Goal: Task Accomplishment & Management: Complete application form

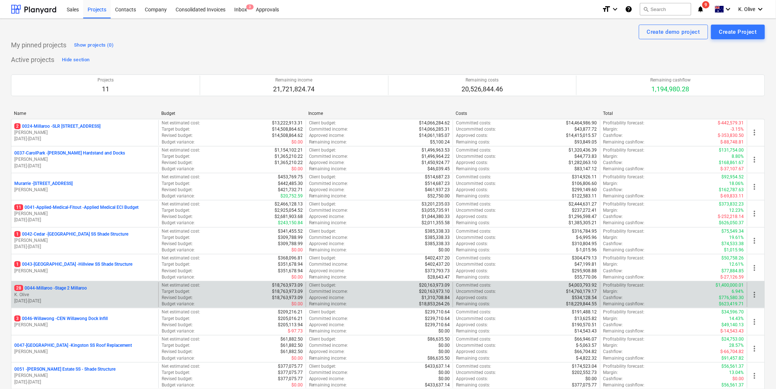
click at [69, 284] on div "28 0044-Millaroo - Stage 2 Millaroo K. Olive [DATE] - [DATE]" at bounding box center [84, 294] width 147 height 25
click at [71, 288] on p "28 0044-Millaroo - Stage 2 Millaroo" at bounding box center [50, 288] width 73 height 6
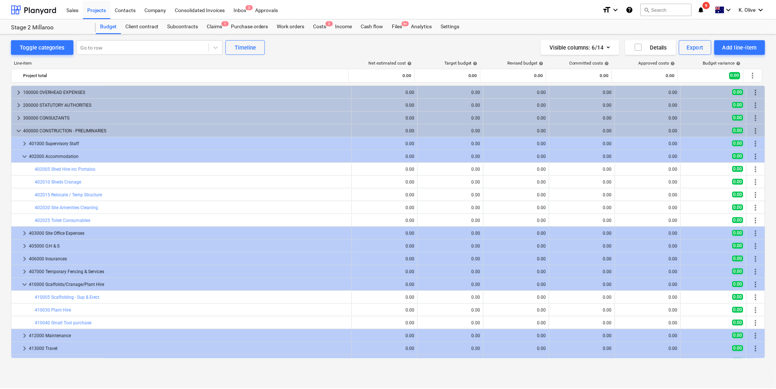
scroll to position [111, 0]
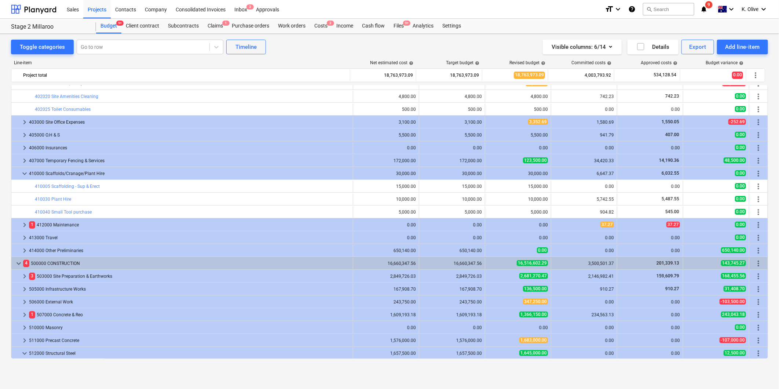
drag, startPoint x: 399, startPoint y: 29, endPoint x: 399, endPoint y: 33, distance: 4.1
click at [399, 30] on div "Files 9+" at bounding box center [398, 26] width 19 height 15
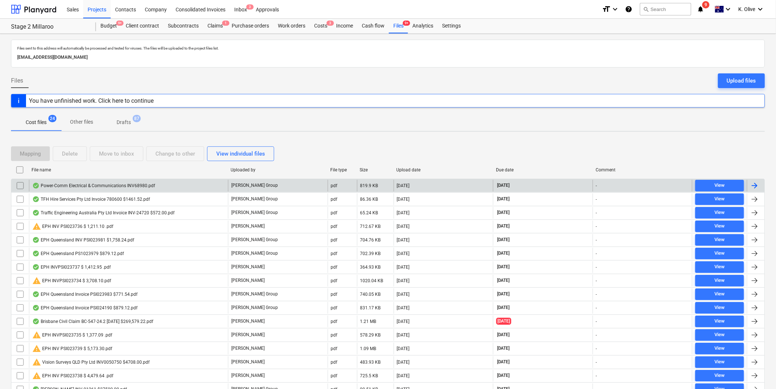
click at [78, 187] on div "Power-Comm Electrical & Communications INV68980.pdf" at bounding box center [93, 186] width 123 height 6
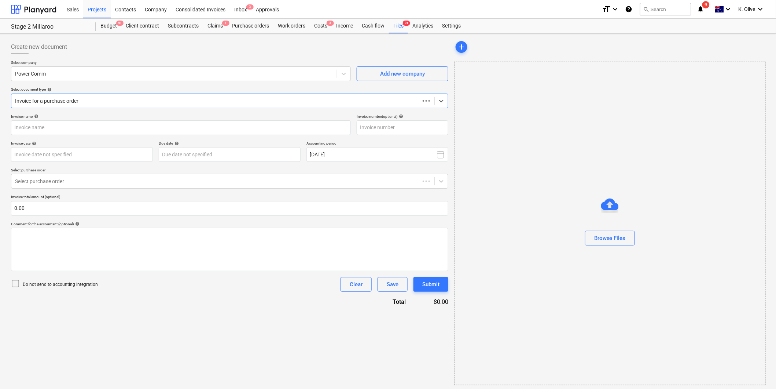
type input "168980"
type input "[DATE]"
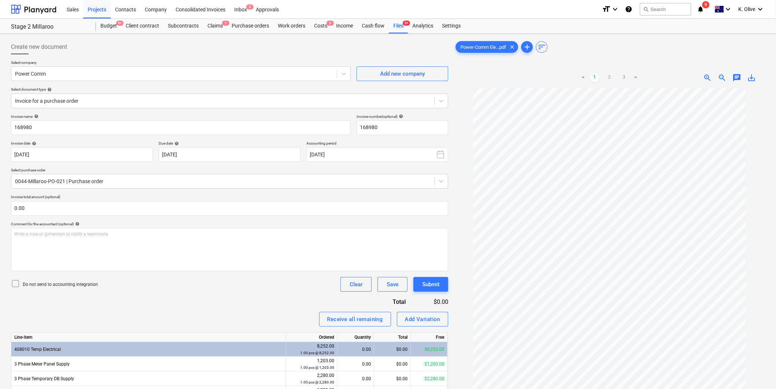
click at [610, 81] on link "2" at bounding box center [610, 77] width 9 height 9
click at [622, 76] on link "3" at bounding box center [624, 77] width 9 height 9
drag, startPoint x: 596, startPoint y: 76, endPoint x: 596, endPoint y: 86, distance: 9.5
click at [596, 78] on link "1" at bounding box center [595, 77] width 9 height 9
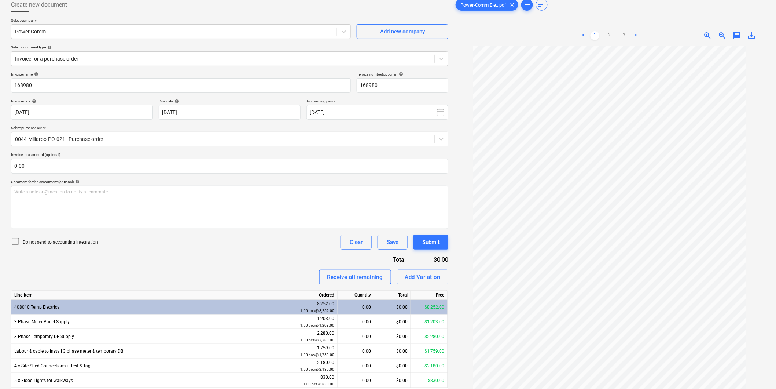
scroll to position [73, 0]
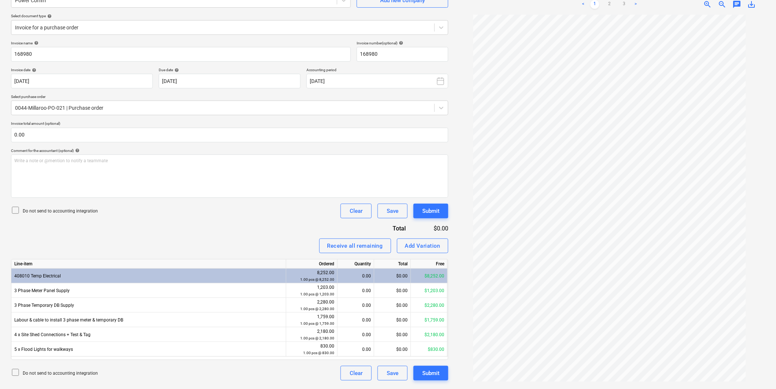
click at [351, 273] on div "0.00" at bounding box center [356, 275] width 30 height 15
click at [352, 273] on div "0.00" at bounding box center [356, 275] width 30 height 15
click at [353, 273] on div "0.00" at bounding box center [356, 275] width 30 height 15
drag, startPoint x: 353, startPoint y: 273, endPoint x: 358, endPoint y: 288, distance: 15.4
click at [358, 288] on div "0.00" at bounding box center [356, 290] width 30 height 15
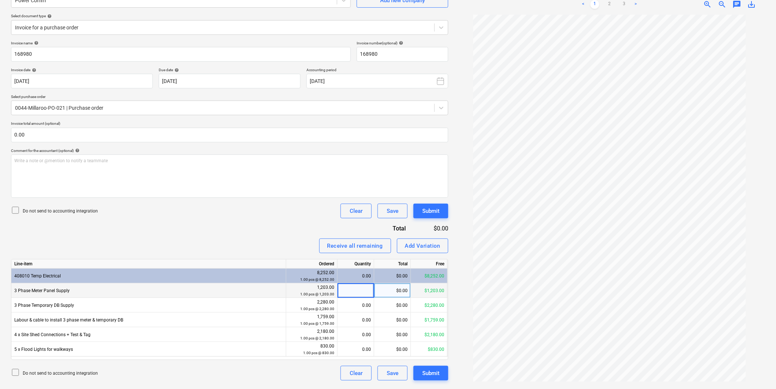
type input "1"
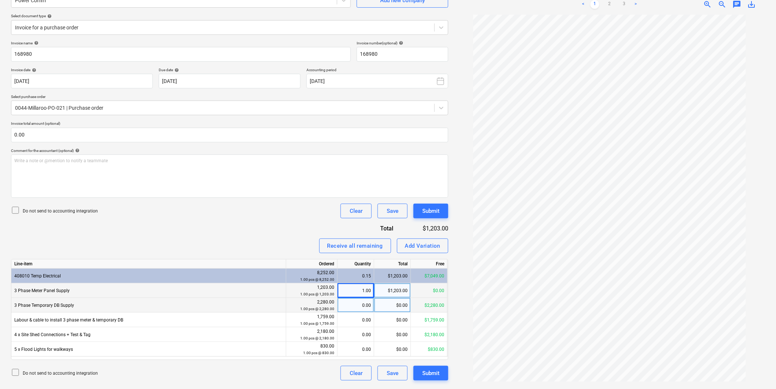
click at [352, 303] on div "0.00" at bounding box center [356, 305] width 30 height 15
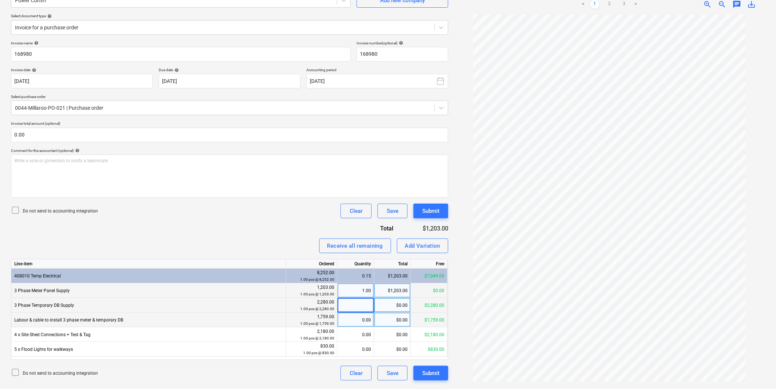
type input "1"
click at [357, 319] on div "0.00" at bounding box center [356, 320] width 30 height 15
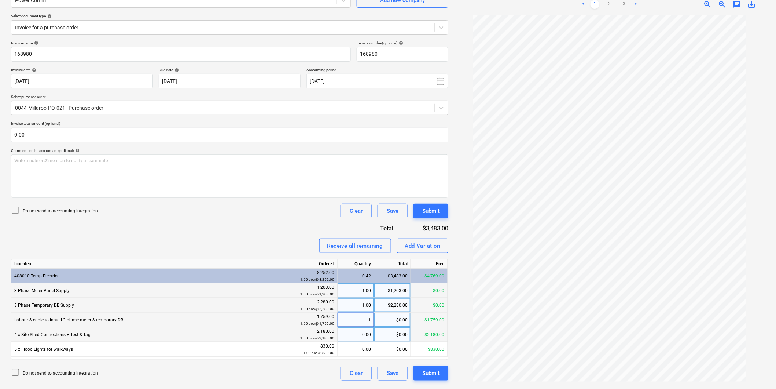
click at [358, 335] on div "0.00" at bounding box center [356, 334] width 30 height 15
type input "1"
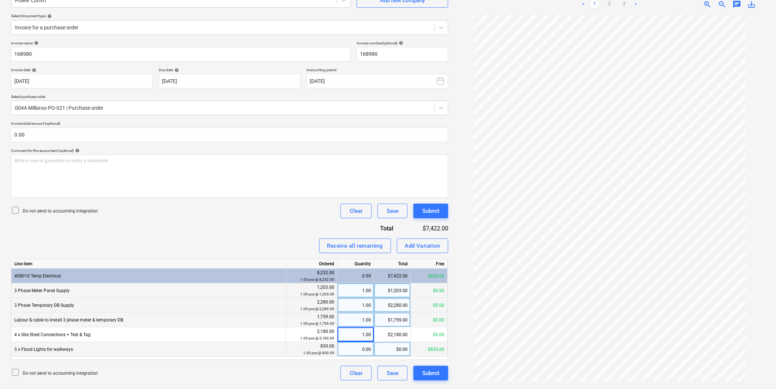
click at [355, 348] on div "0.00" at bounding box center [356, 349] width 30 height 15
click at [287, 229] on div "Invoice name help 168980 Invoice number (optional) help 168980 Invoice date hel…" at bounding box center [230, 211] width 438 height 340
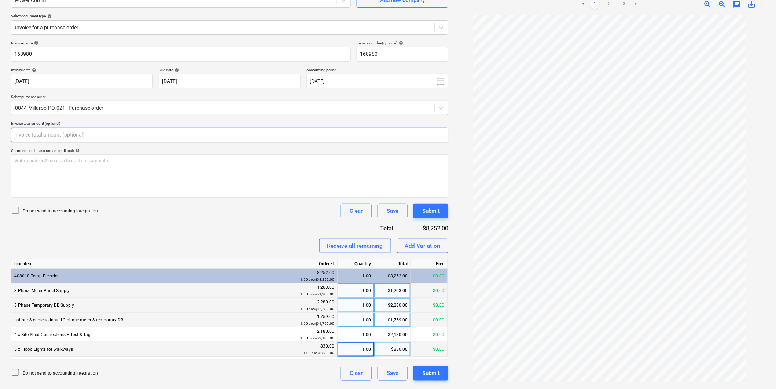
click at [48, 139] on input "text" at bounding box center [230, 135] width 438 height 15
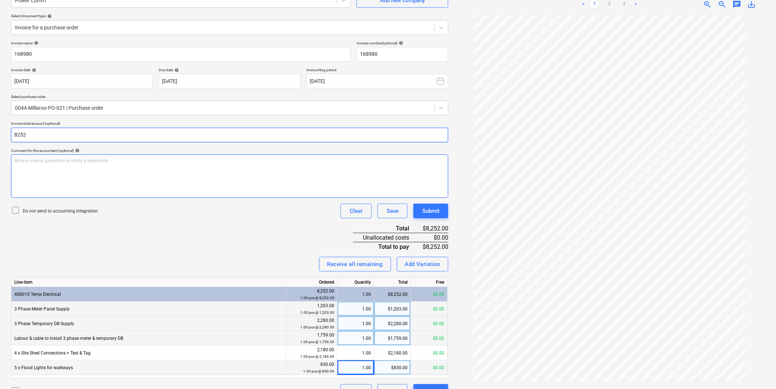
type input "8,252.00"
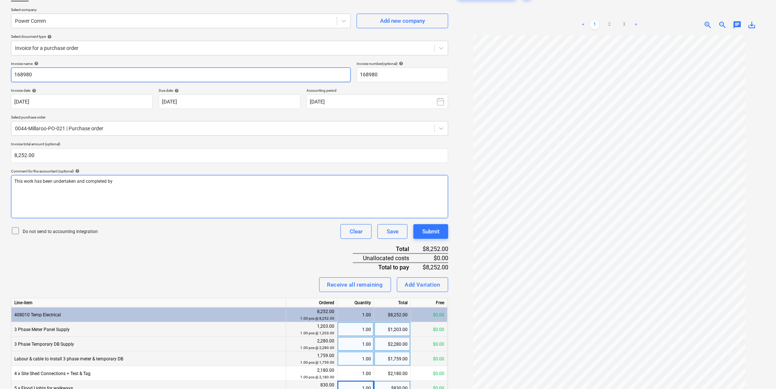
scroll to position [32, 0]
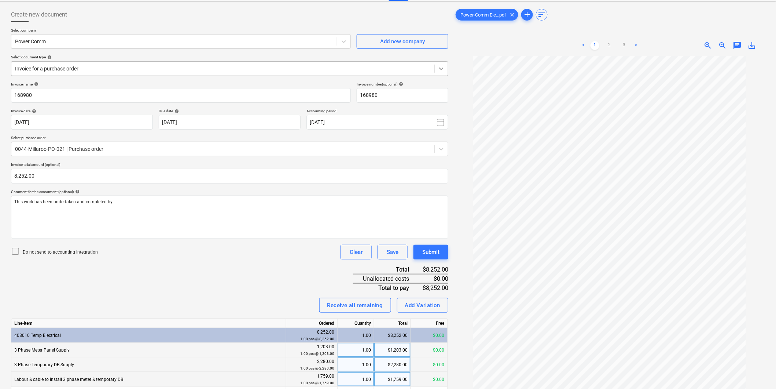
click at [438, 70] on icon at bounding box center [441, 68] width 7 height 7
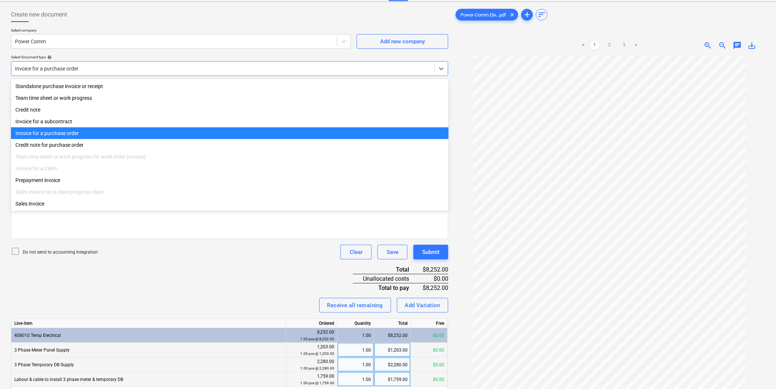
click at [97, 132] on div "Invoice for a purchase order" at bounding box center [230, 133] width 438 height 12
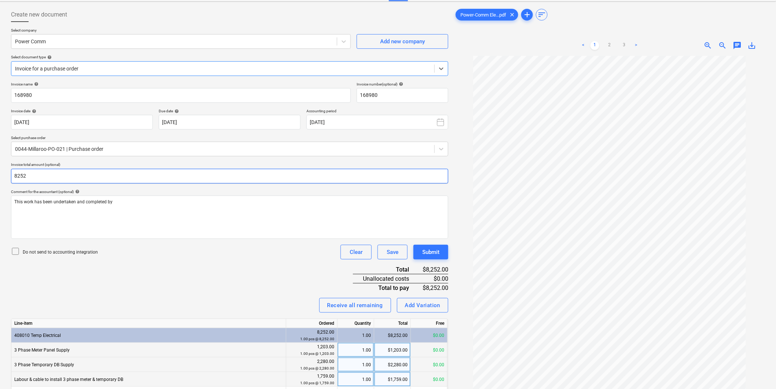
click at [112, 180] on input "8252" at bounding box center [230, 176] width 438 height 15
type input "8,252.00"
click at [112, 231] on div "This work has been undertaken and completed by" at bounding box center [230, 216] width 438 height 43
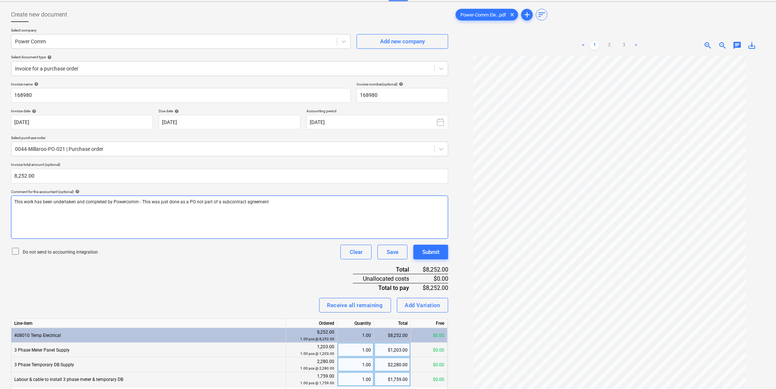
drag, startPoint x: 123, startPoint y: 192, endPoint x: 119, endPoint y: 209, distance: 17.6
click at [285, 205] on div "This work has been undertaken and completed by PowerComm - This was just done a…" at bounding box center [230, 216] width 438 height 43
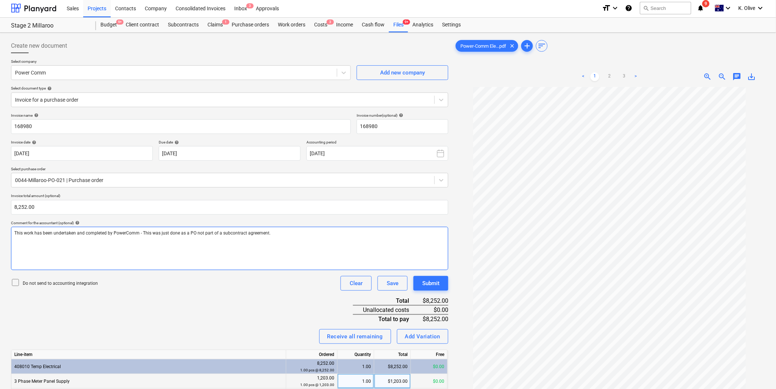
scroll to position [0, 0]
click at [281, 240] on div "This work has been undertaken and completed by PowerComm - This was just done a…" at bounding box center [230, 249] width 438 height 43
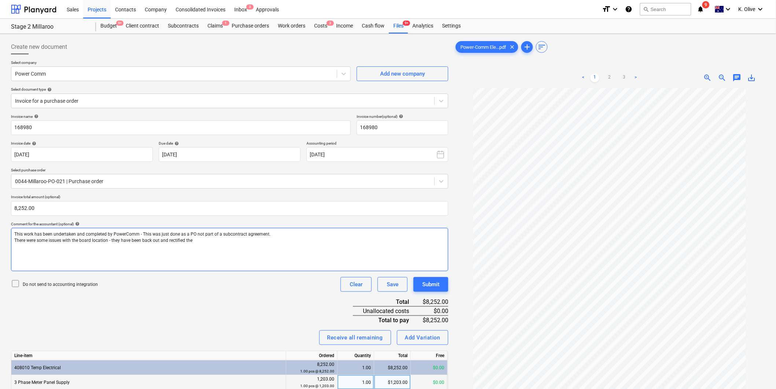
click at [205, 238] on p "There were some issues with the board location - they have been back out and re…" at bounding box center [229, 240] width 431 height 6
click at [211, 240] on p "There were some issues with the board location - they have been back out and re…" at bounding box center [229, 240] width 431 height 6
click at [199, 246] on p "Since then, [PERSON_NAME] has been out & has no further issues with the work ha…" at bounding box center [229, 247] width 431 height 6
click at [88, 244] on span "Since then, [PERSON_NAME] has been out & has no further issues with the work ha…" at bounding box center [113, 246] width 199 height 5
click at [191, 248] on p "Since then, [PERSON_NAME] has been out & no further issues with the work has be…" at bounding box center [229, 247] width 431 height 6
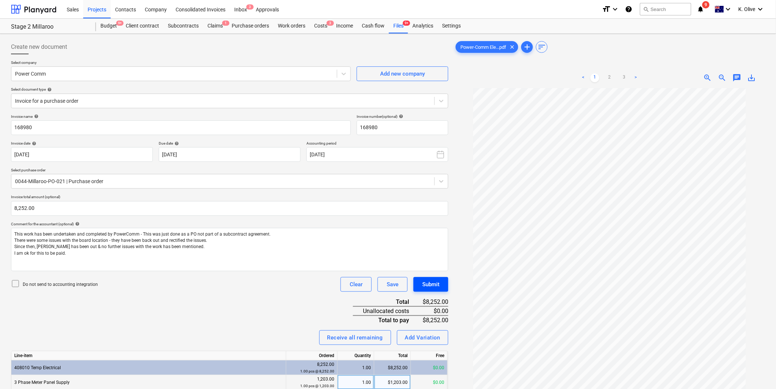
click at [424, 281] on div "Submit" at bounding box center [431, 284] width 17 height 10
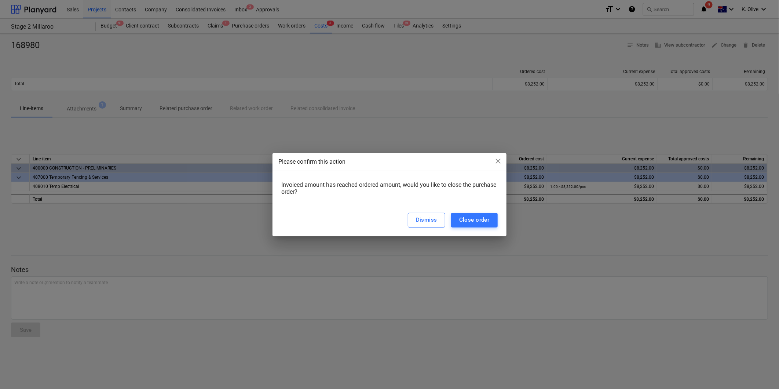
click at [222, 25] on div "Please confirm this action close Invoiced amount has reached ordered amount, wo…" at bounding box center [389, 194] width 779 height 389
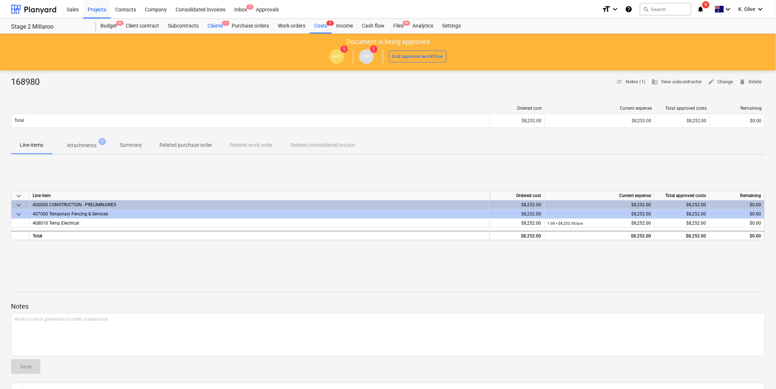
click at [219, 25] on div "Claims 1" at bounding box center [215, 26] width 24 height 15
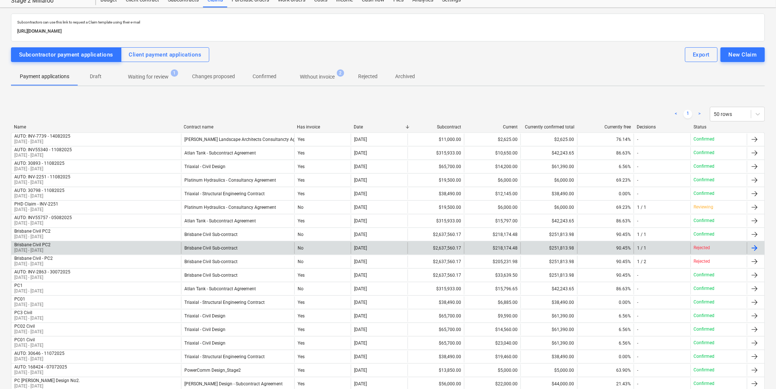
scroll to position [41, 0]
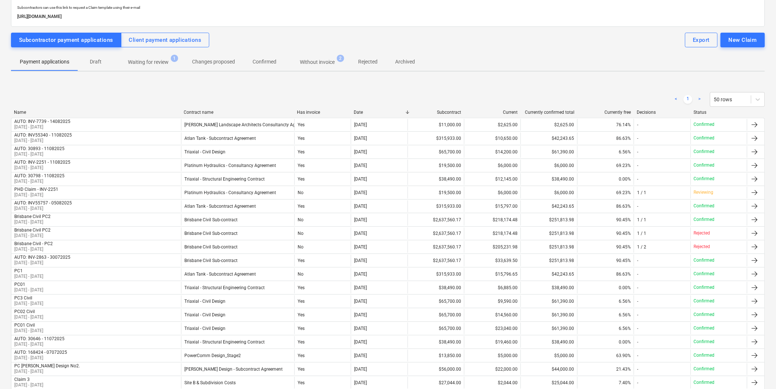
click at [140, 56] on span "Waiting for review 1" at bounding box center [148, 61] width 70 height 13
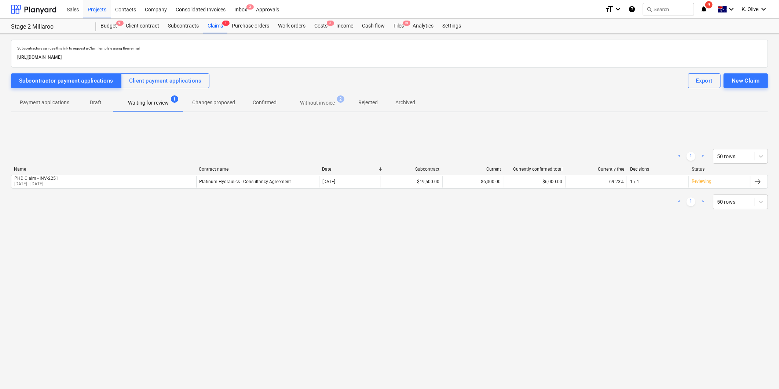
click at [317, 104] on p "Without invoice" at bounding box center [317, 103] width 35 height 8
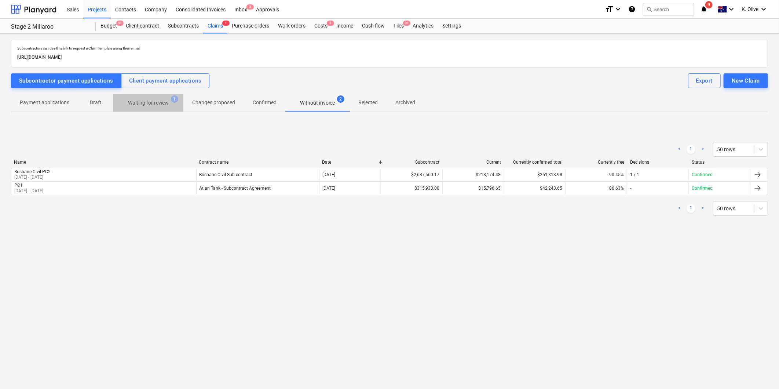
click at [144, 102] on p "Waiting for review" at bounding box center [148, 103] width 41 height 8
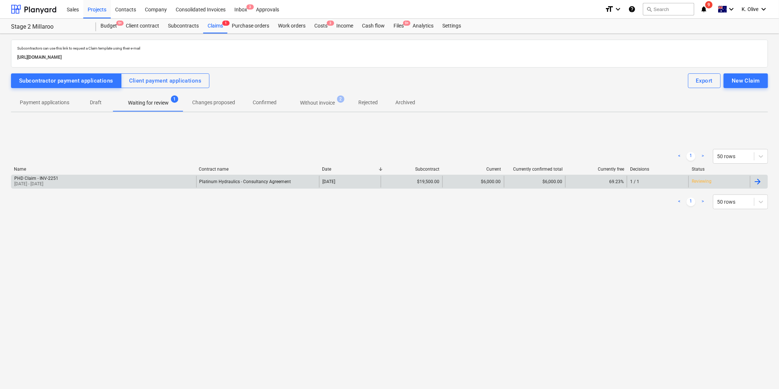
click at [152, 184] on div "PHD Claim - INV-2251 [DATE] - [DATE]" at bounding box center [103, 182] width 185 height 12
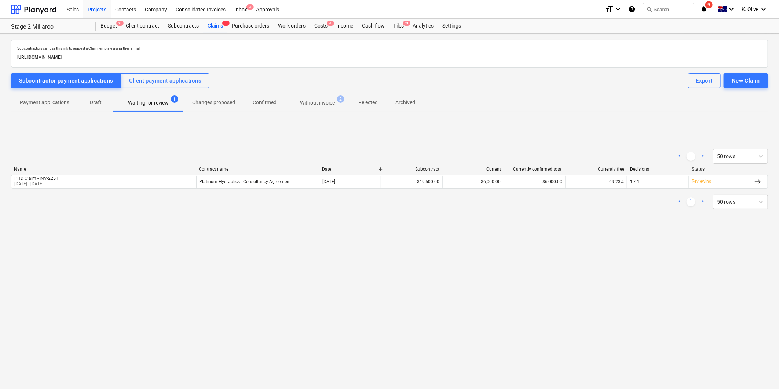
click at [383, 268] on div "Subcontractors can use this link to request a Claim template using their e-mail…" at bounding box center [389, 211] width 779 height 355
drag, startPoint x: 403, startPoint y: 25, endPoint x: 401, endPoint y: 29, distance: 4.6
click at [403, 25] on div "Files 9+" at bounding box center [398, 26] width 19 height 15
